Goal: Communication & Community: Answer question/provide support

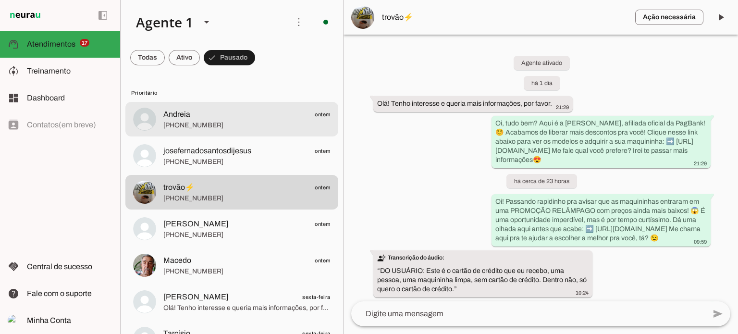
click at [222, 123] on span "[PHONE_NUMBER]" at bounding box center [246, 126] width 167 height 10
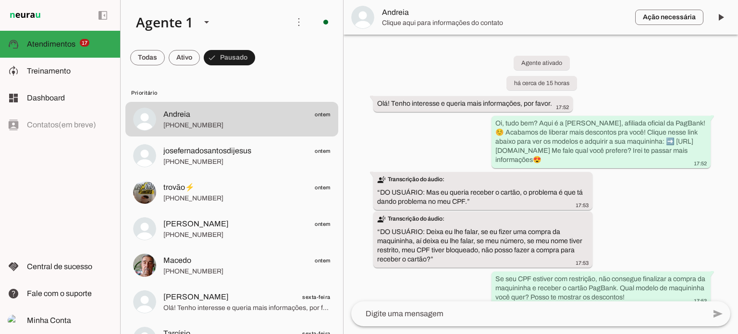
scroll to position [127, 0]
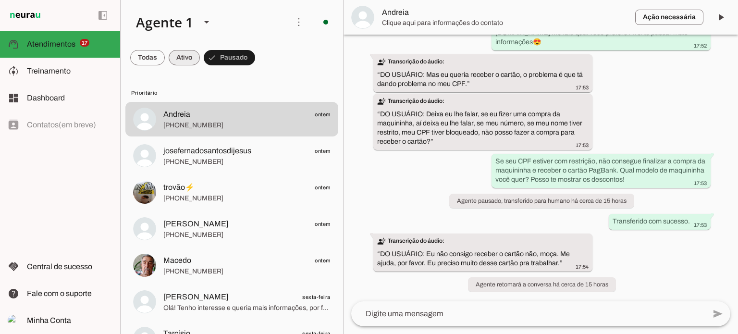
click at [171, 52] on span at bounding box center [184, 57] width 31 height 23
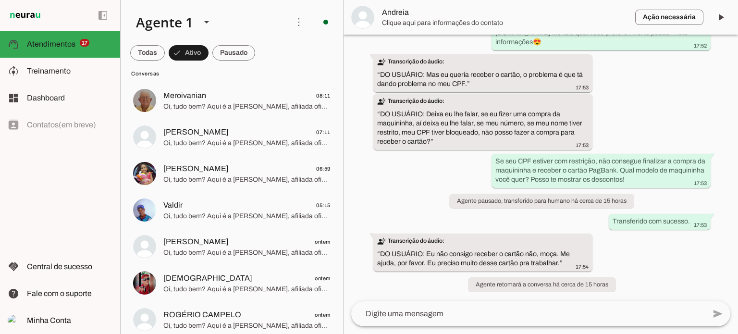
scroll to position [96, 0]
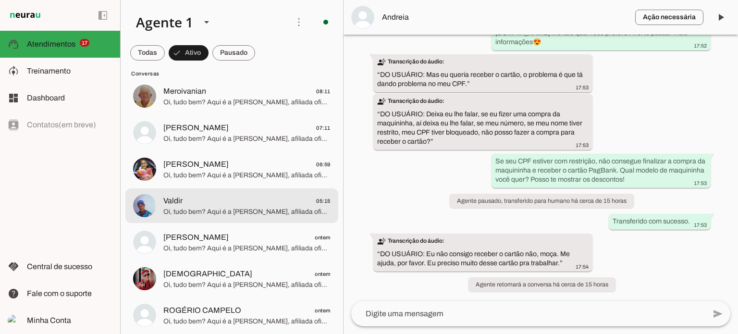
click at [273, 214] on span "Oi, tudo bem? Aqui é a [PERSON_NAME], afiliada oficial da PagBank! ☺️ Acabamos …" at bounding box center [246, 212] width 167 height 10
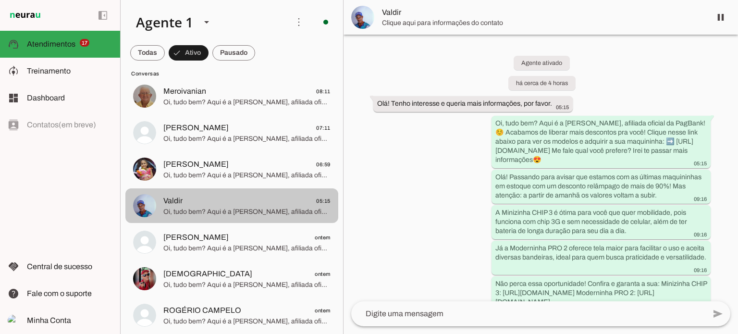
scroll to position [61, 0]
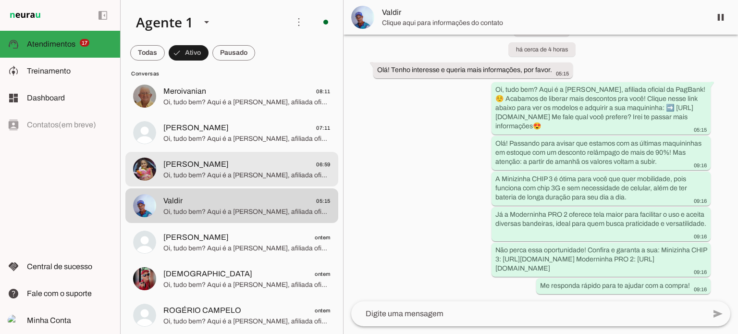
click at [262, 176] on span "Oi, tudo bem? Aqui é a [PERSON_NAME], afiliada oficial da PagBank! ☺️ Acabamos …" at bounding box center [246, 176] width 167 height 10
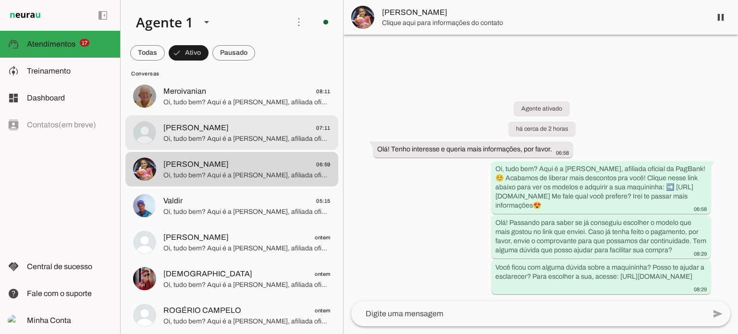
click at [274, 130] on span "[PERSON_NAME] 07:11" at bounding box center [246, 128] width 167 height 12
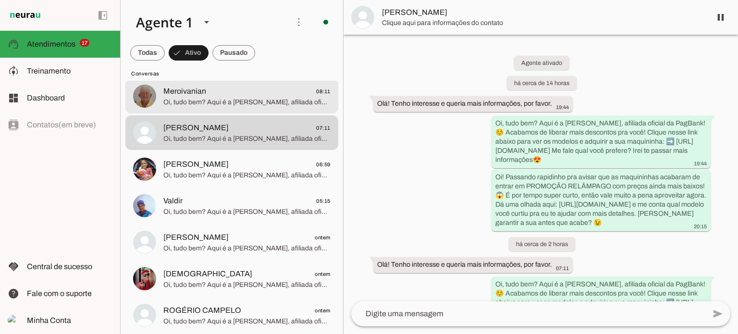
click at [259, 92] on span "Meroivanian 08:11" at bounding box center [246, 92] width 167 height 12
